Goal: Task Accomplishment & Management: Manage account settings

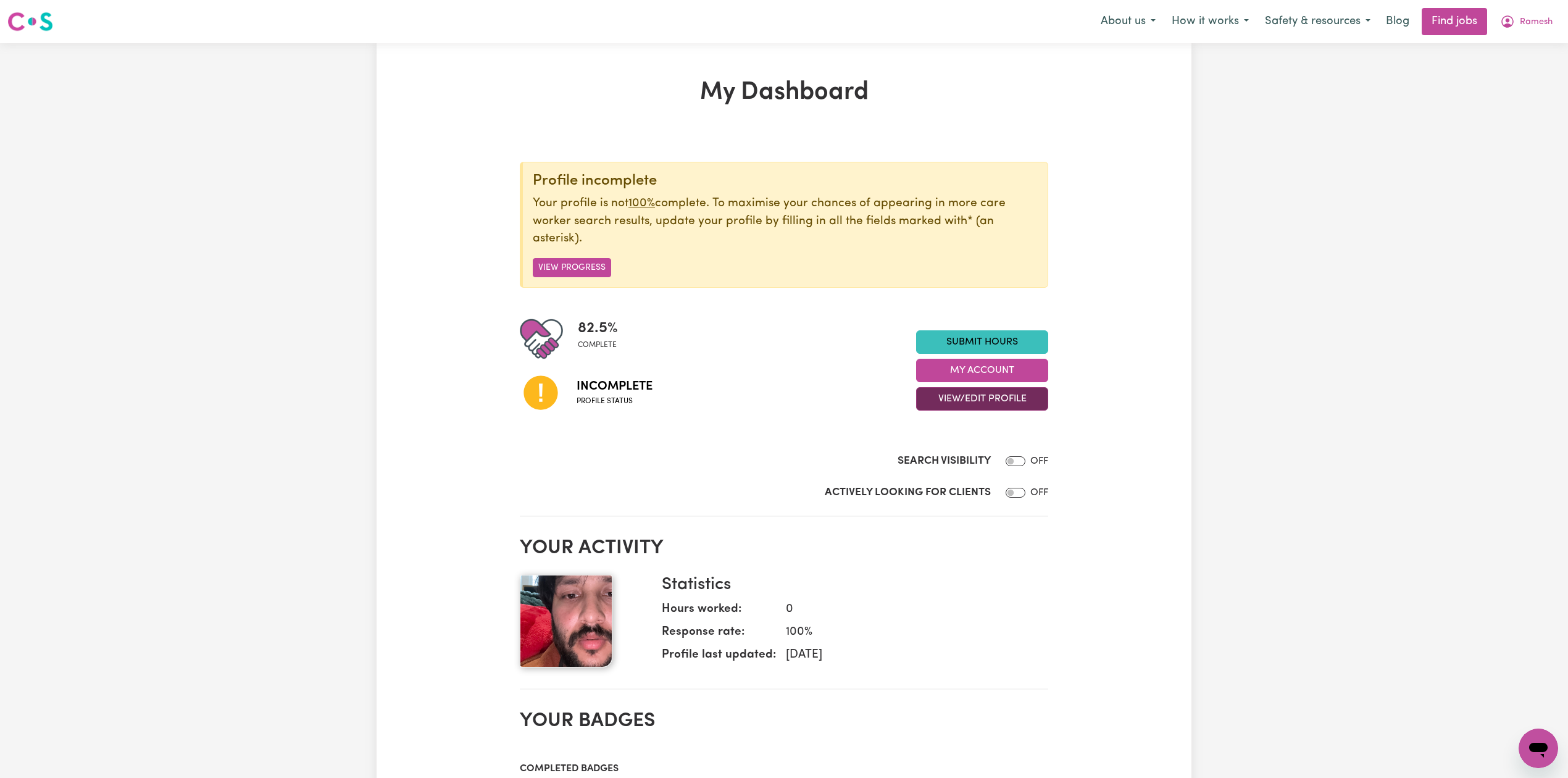
click at [959, 391] on button "View/Edit Profile" at bounding box center [982, 399] width 132 height 24
click at [949, 460] on link "Edit Profile" at bounding box center [974, 455] width 115 height 24
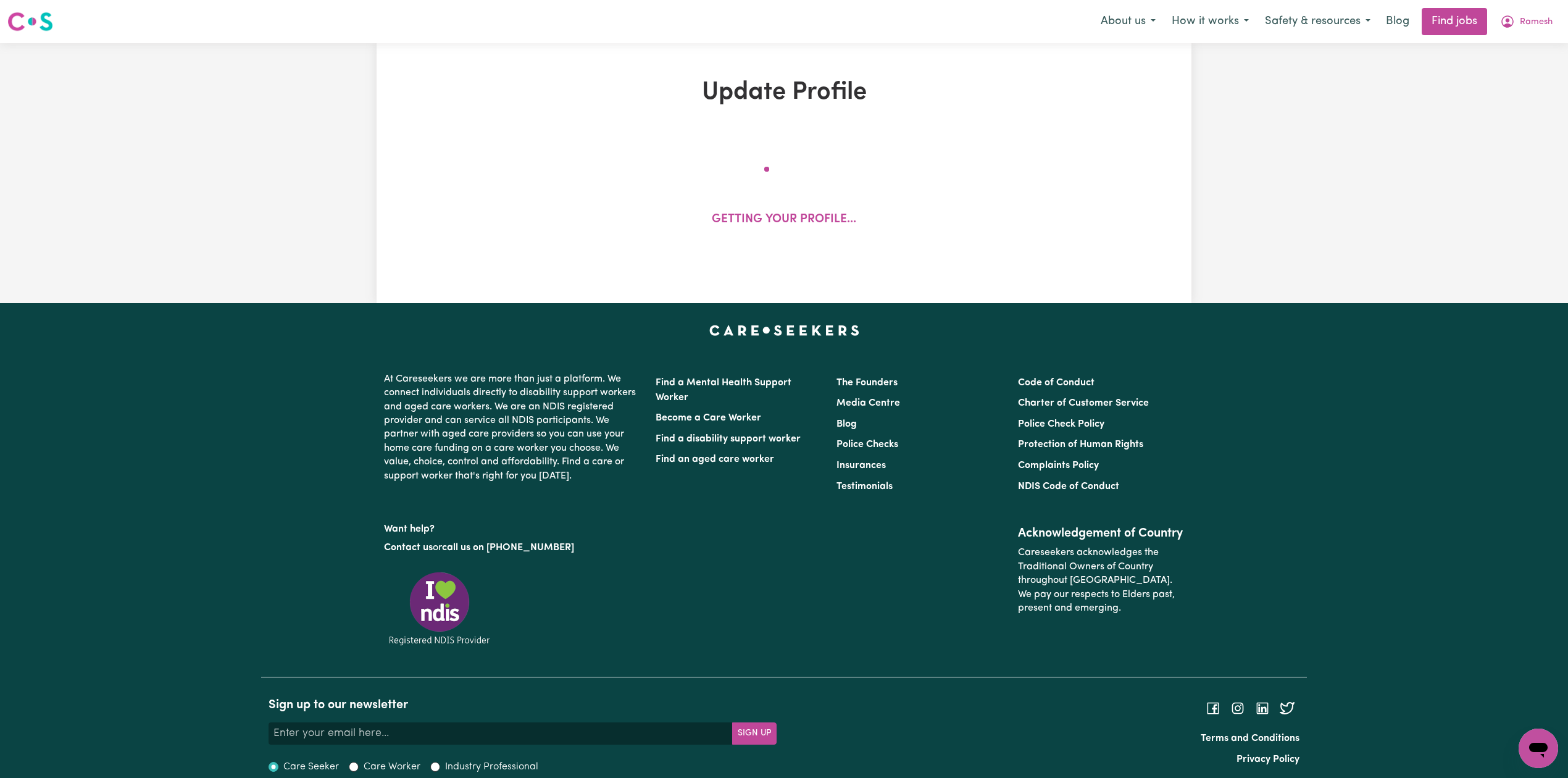
select select "[DEMOGRAPHIC_DATA]"
select select "Student Visa"
select select "Studying a healthcare related degree or qualification"
select select "45"
select select "70"
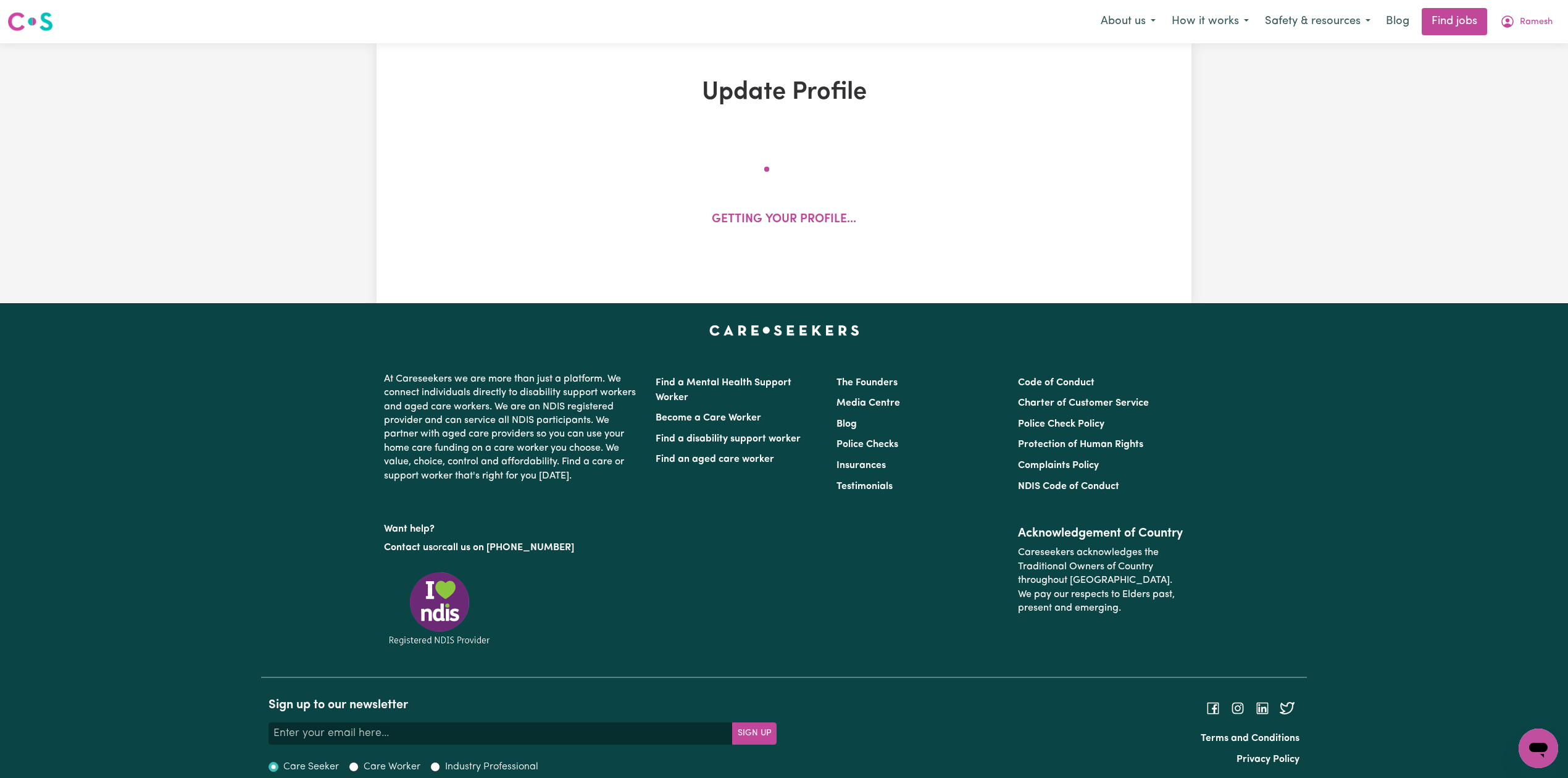
select select "90"
select select "110"
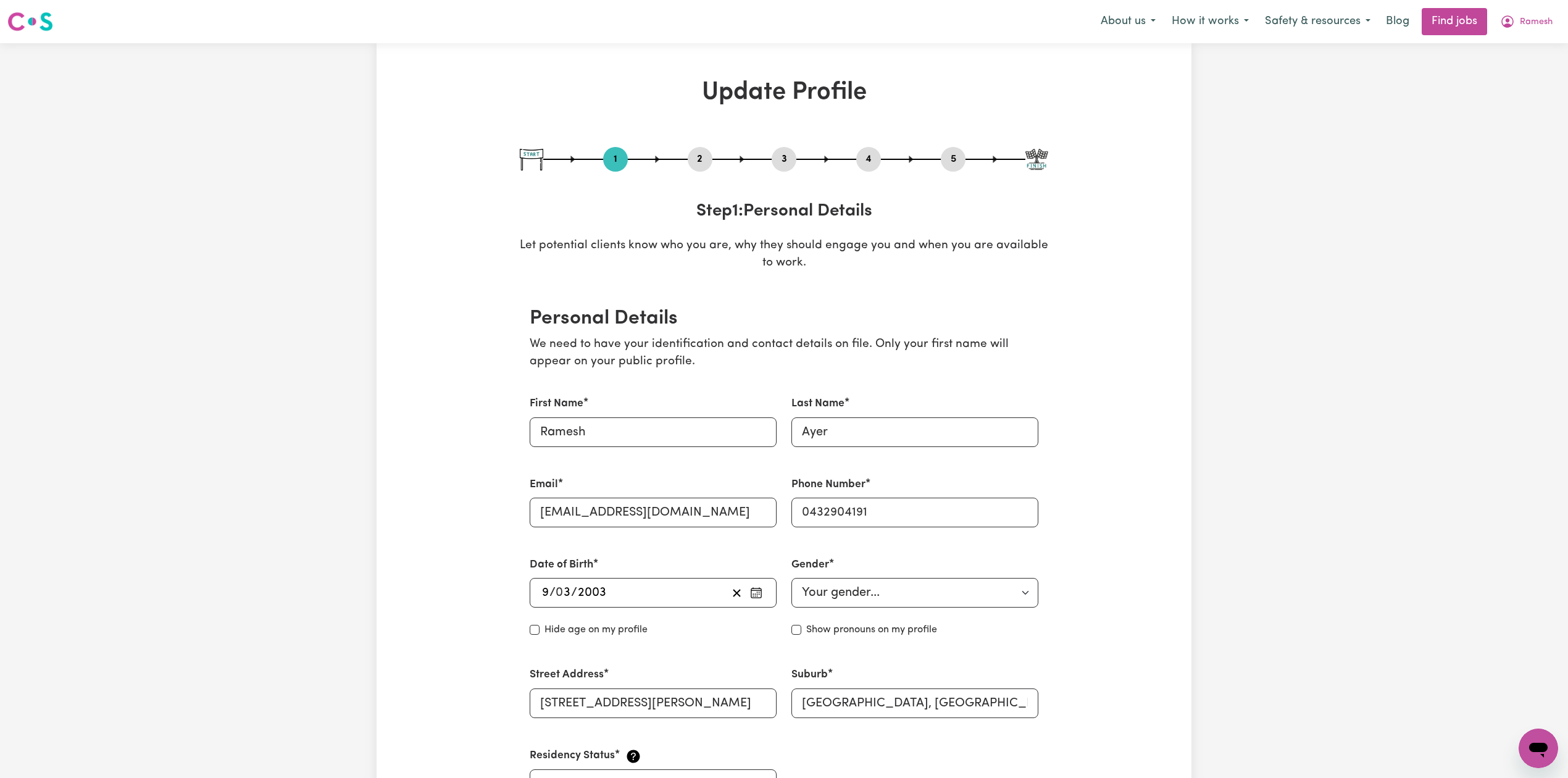
click at [697, 163] on button "2" at bounding box center [700, 160] width 24 height 16
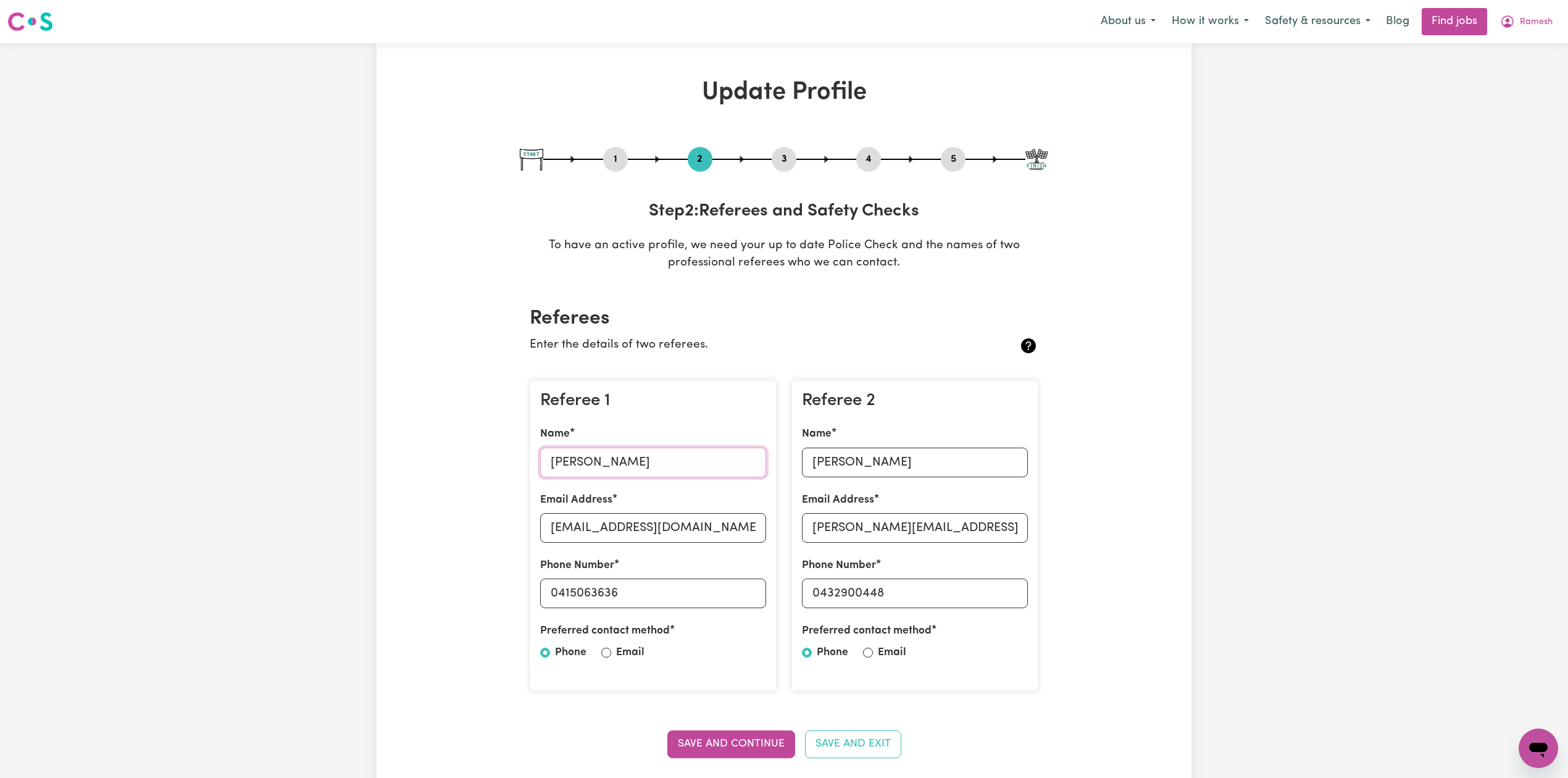
click at [648, 455] on input "[PERSON_NAME]" at bounding box center [653, 463] width 226 height 30
click at [566, 525] on input "[EMAIL_ADDRESS][DOMAIN_NAME]" at bounding box center [653, 528] width 226 height 30
drag, startPoint x: 561, startPoint y: 593, endPoint x: 688, endPoint y: 593, distance: 127.0
click at [688, 593] on input "0415063636" at bounding box center [653, 593] width 226 height 30
click at [850, 467] on input "[PERSON_NAME]" at bounding box center [914, 463] width 226 height 30
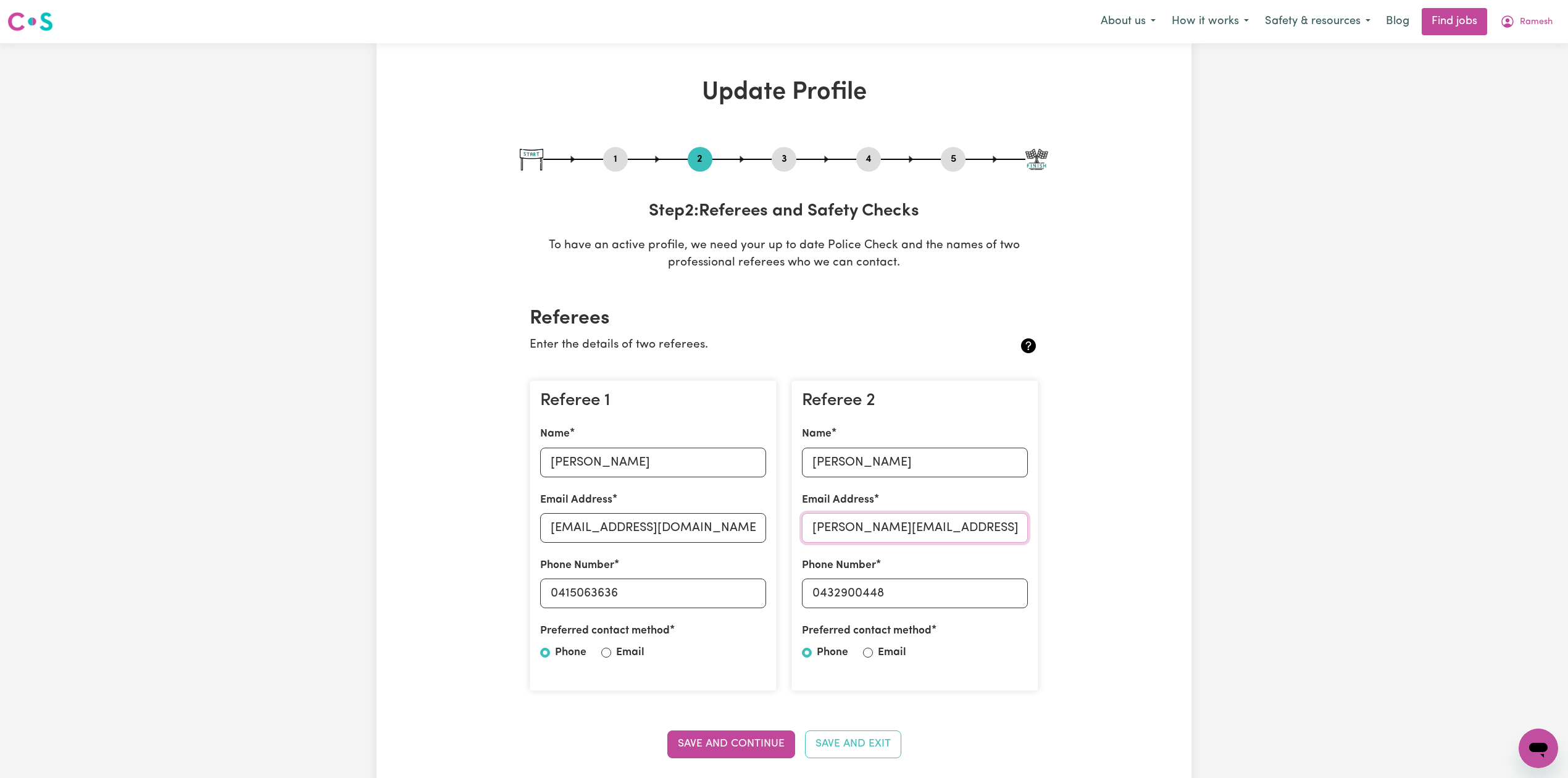
click at [931, 531] on input "[PERSON_NAME][EMAIL_ADDRESS][PERSON_NAME][DOMAIN_NAME]" at bounding box center [914, 528] width 226 height 30
drag, startPoint x: 821, startPoint y: 588, endPoint x: 1000, endPoint y: 599, distance: 179.3
click at [1000, 599] on input "0432900448" at bounding box center [914, 593] width 226 height 30
click at [956, 147] on div "1 2 3 4 5" at bounding box center [784, 159] width 529 height 24
click at [956, 147] on div "5" at bounding box center [953, 159] width 24 height 24
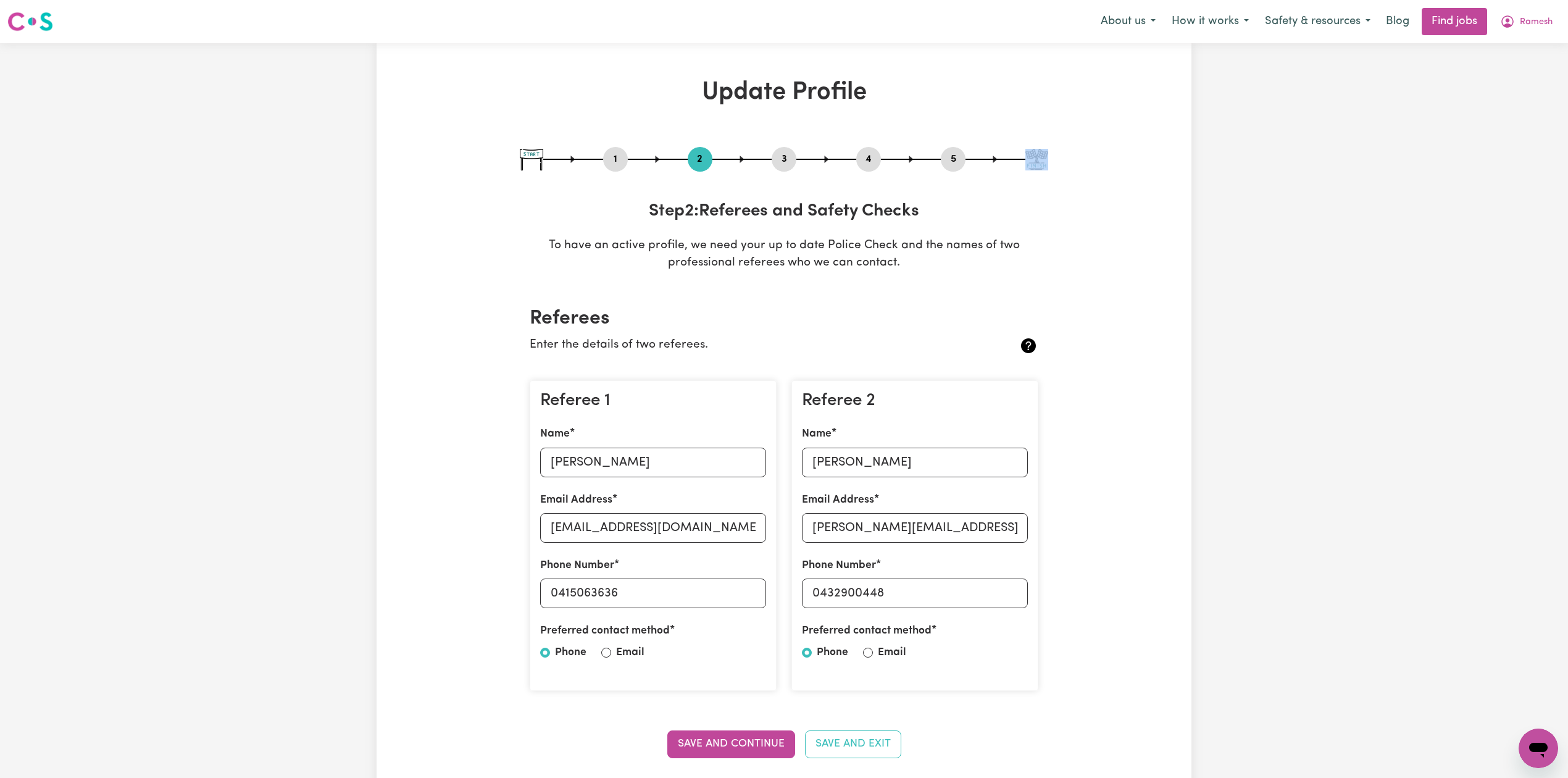
click at [950, 159] on button "5" at bounding box center [953, 160] width 24 height 16
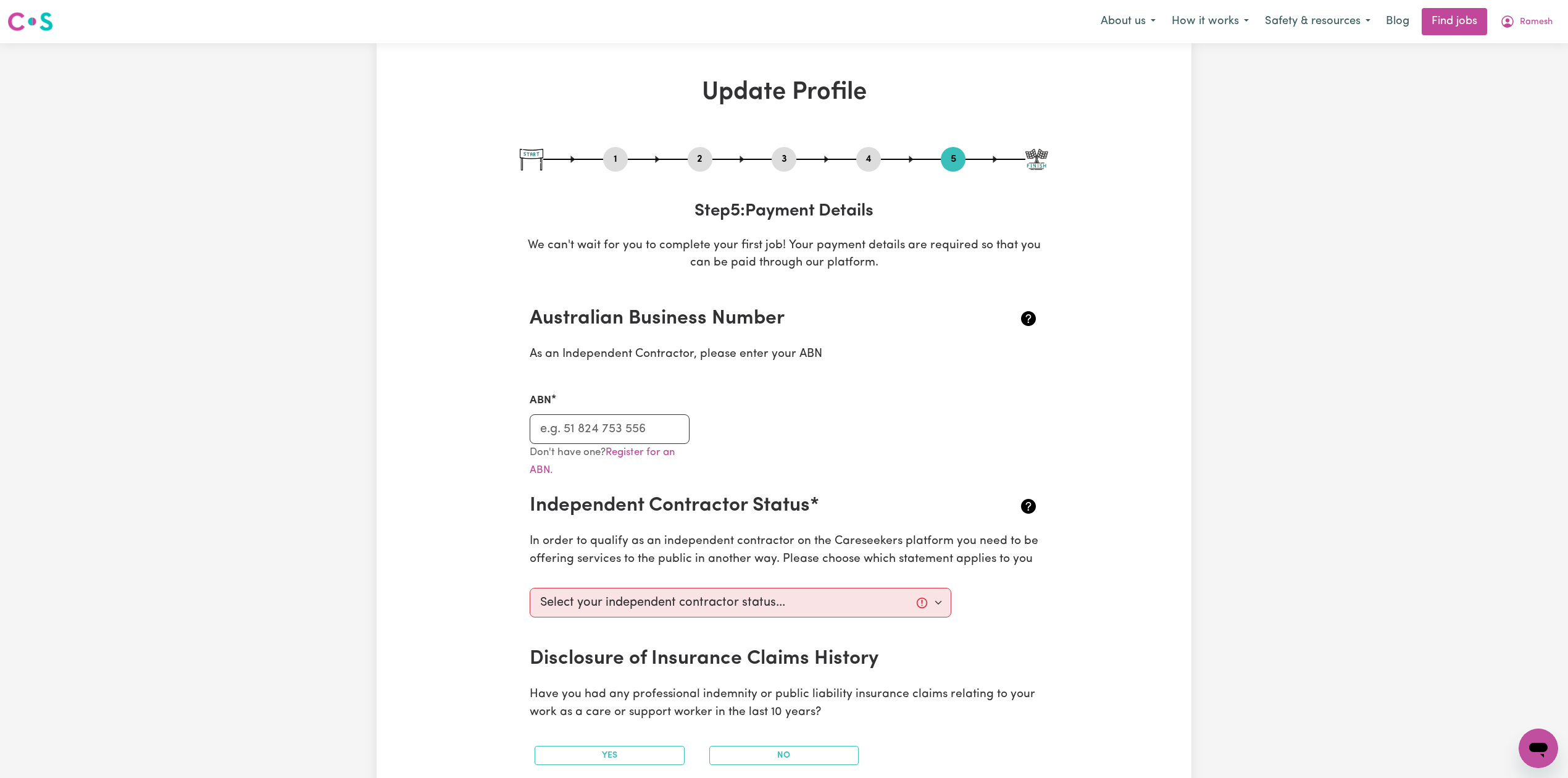
click at [618, 411] on div "ABN" at bounding box center [609, 418] width 160 height 51
click at [613, 420] on input "ABN" at bounding box center [609, 429] width 160 height 30
click at [1524, 28] on span "Ramesh" at bounding box center [1536, 22] width 33 height 14
click at [1497, 71] on link "My Dashboard" at bounding box center [1512, 71] width 98 height 24
